Goal: Ask a question: Seek information or help from site administrators or community

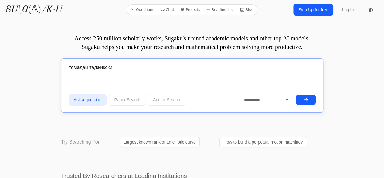
type input "темадаи таджикски"
click at [296, 94] on button "submit" at bounding box center [306, 99] width 20 height 10
click at [89, 101] on button "Ask a question" at bounding box center [88, 100] width 38 height 12
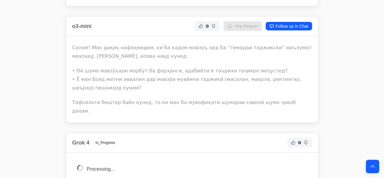
scroll to position [2022, 0]
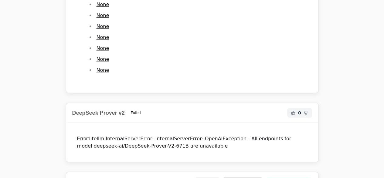
drag, startPoint x: 89, startPoint y: 71, endPoint x: 141, endPoint y: 74, distance: 51.7
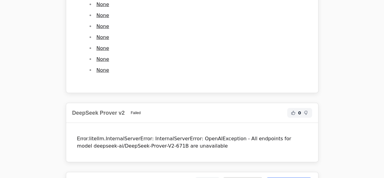
drag, startPoint x: 213, startPoint y: 97, endPoint x: 254, endPoint y: 97, distance: 40.4
drag, startPoint x: 215, startPoint y: 97, endPoint x: 247, endPoint y: 97, distance: 31.6
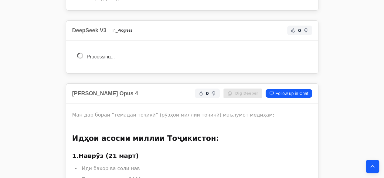
scroll to position [933, 0]
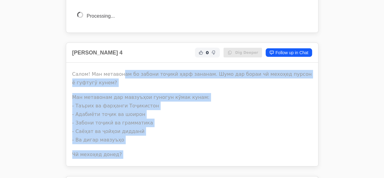
drag, startPoint x: 88, startPoint y: 30, endPoint x: 117, endPoint y: 30, distance: 29.5
click at [117, 70] on p "Салом! Ман метавонам бо забони тоҷикӣ ҳарф зананам. Шумо дар бораи чӣ мехоҳед п…" at bounding box center [192, 78] width 240 height 17
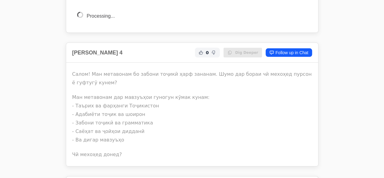
click at [112, 70] on p "Салом! Ман метавонам бо забони тоҷикӣ ҳарф зананам. Шумо дар бораи чӣ мехоҳед п…" at bounding box center [192, 78] width 240 height 17
copy p "метавонам"
click at [92, 70] on p "Салом! Ман метавонам бо забони тоҷикӣ ҳарф зананам. Шумо дар бораи чӣ мехоҳед п…" at bounding box center [192, 78] width 240 height 17
copy p "Ман"
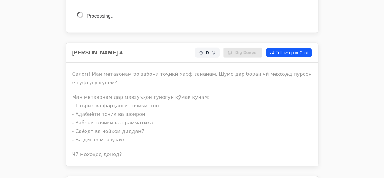
click at [94, 70] on p "Салом! Ман метавонам бо забони тоҷикӣ ҳарф зананам. Шумо дар бораи чӣ мехоҳед п…" at bounding box center [192, 78] width 240 height 17
copy p "Ман"
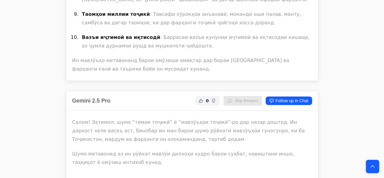
scroll to position [3888, 0]
